Goal: Transaction & Acquisition: Book appointment/travel/reservation

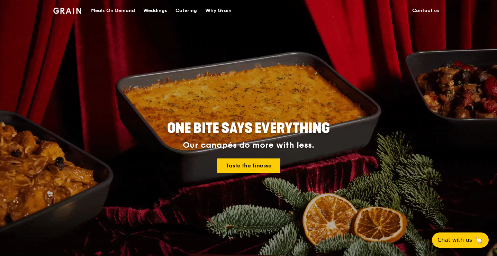
scroll to position [4, 0]
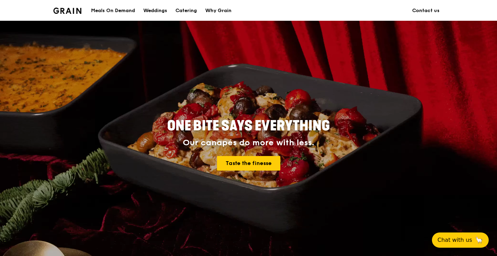
click at [123, 11] on div "Meals On Demand" at bounding box center [113, 10] width 44 height 21
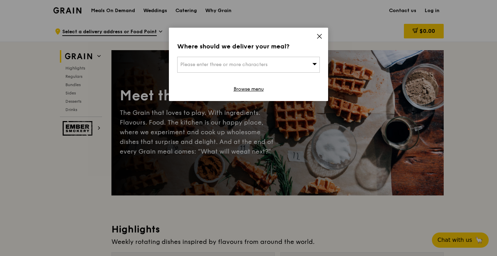
click at [321, 34] on icon at bounding box center [319, 36] width 6 height 6
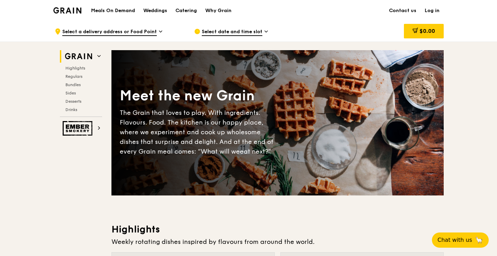
click at [187, 9] on div "Catering" at bounding box center [185, 10] width 21 height 21
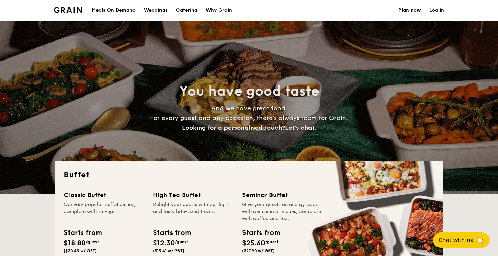
select select
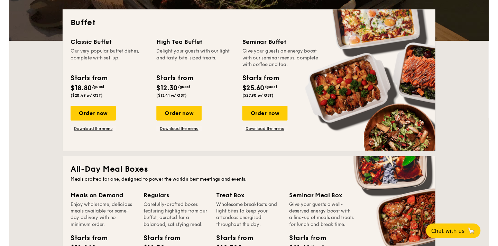
scroll to position [152, 0]
